Goal: Find specific page/section: Find specific page/section

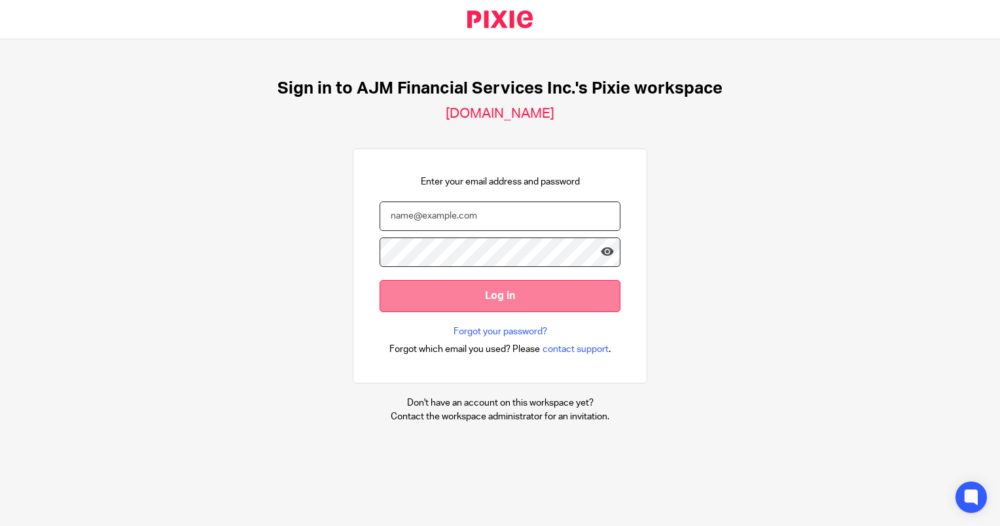
type input "[EMAIL_ADDRESS][DOMAIN_NAME]"
click at [452, 309] on input "Log in" at bounding box center [499, 296] width 241 height 32
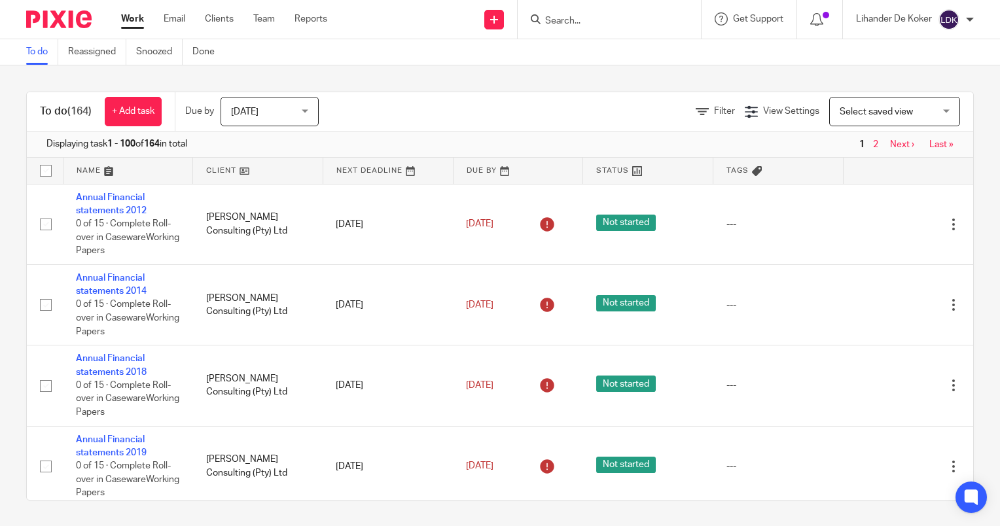
click at [296, 107] on span "[DATE]" at bounding box center [265, 110] width 69 height 27
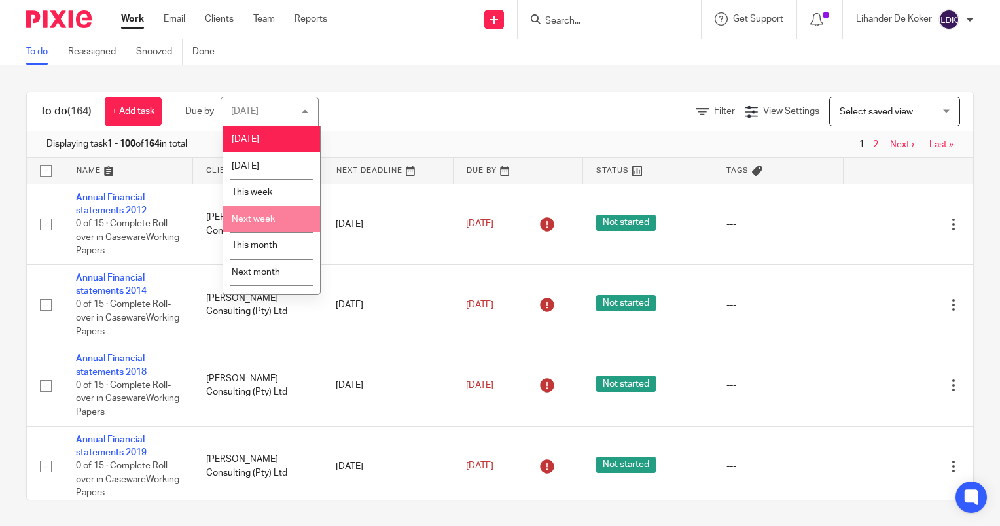
scroll to position [19, 0]
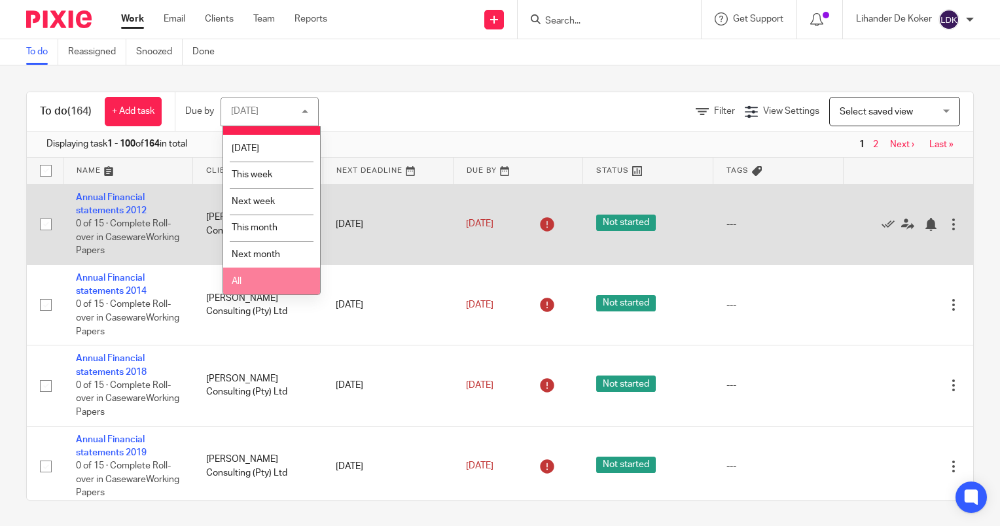
click at [257, 274] on li "All" at bounding box center [271, 281] width 97 height 27
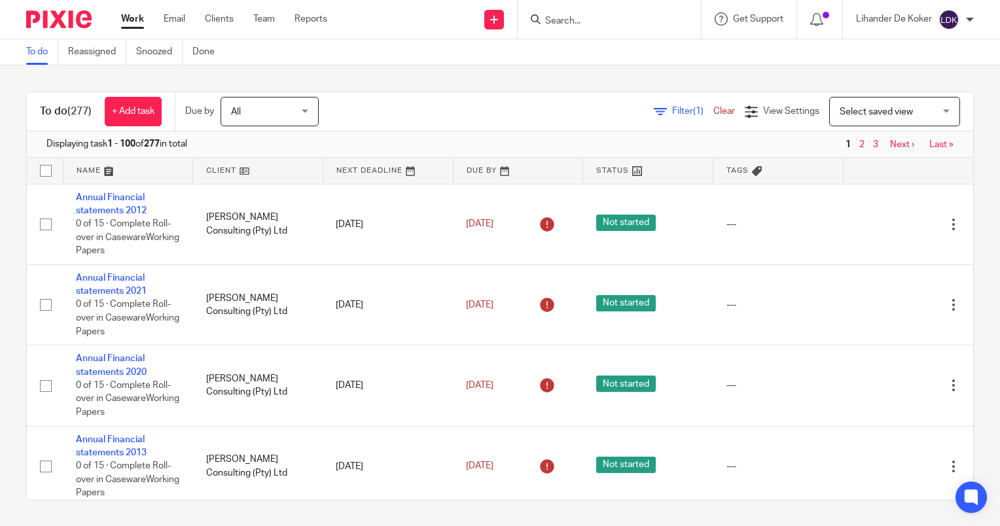
click at [586, 18] on input "Search" at bounding box center [603, 22] width 118 height 12
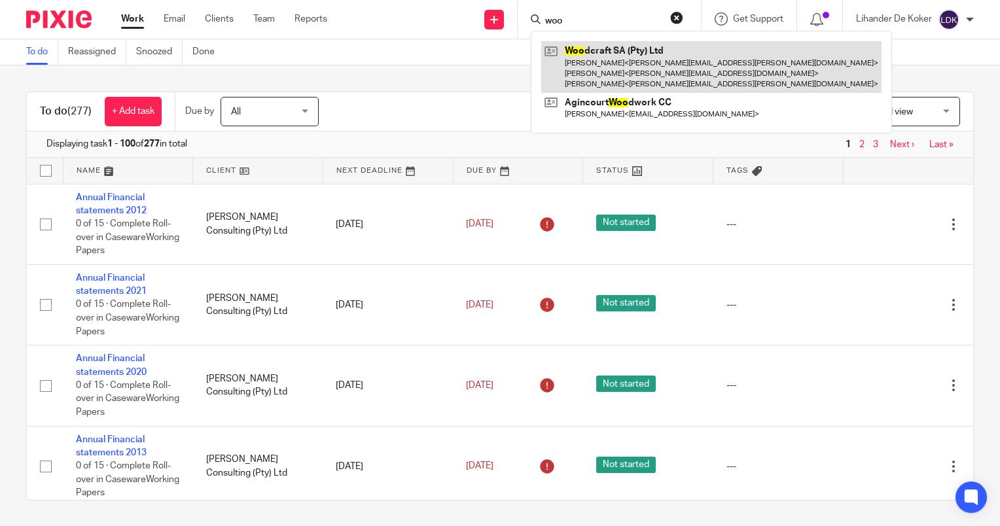
type input "woo"
click at [603, 55] on link at bounding box center [711, 67] width 340 height 52
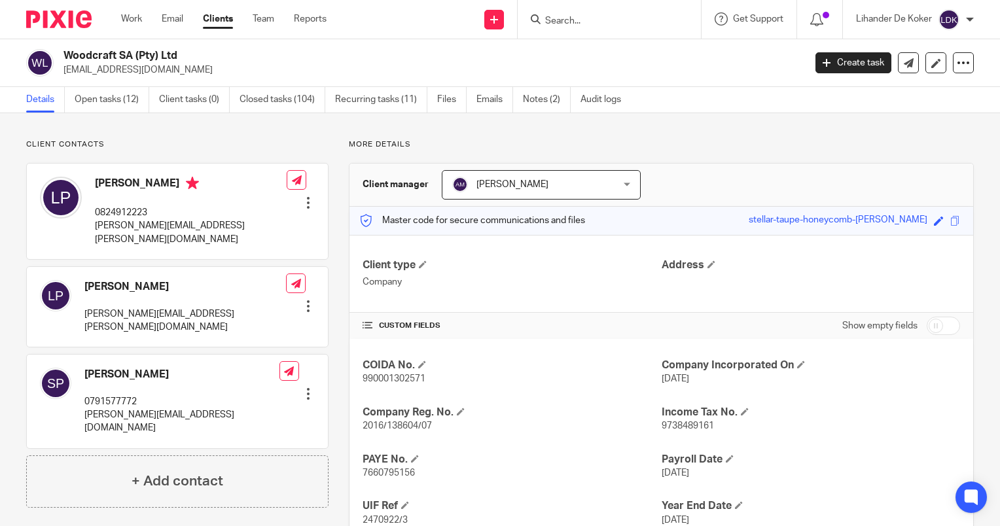
click at [123, 115] on div "Client contacts Leisha Peters leisha.jansen@gmail.com Edit contact Create clien…" at bounding box center [500, 345] width 1000 height 464
click at [123, 101] on link "Open tasks (12)" at bounding box center [112, 100] width 75 height 26
